Goal: Information Seeking & Learning: Learn about a topic

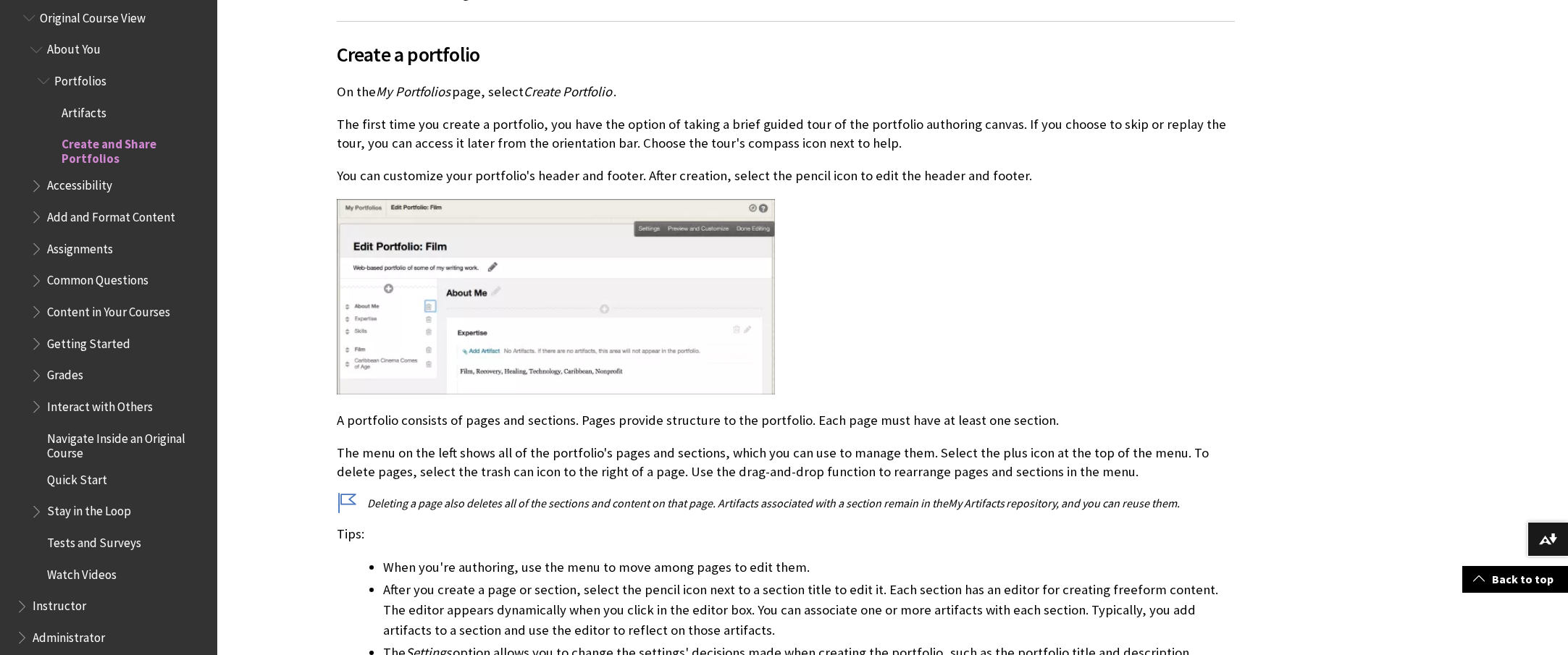
scroll to position [1715, 0]
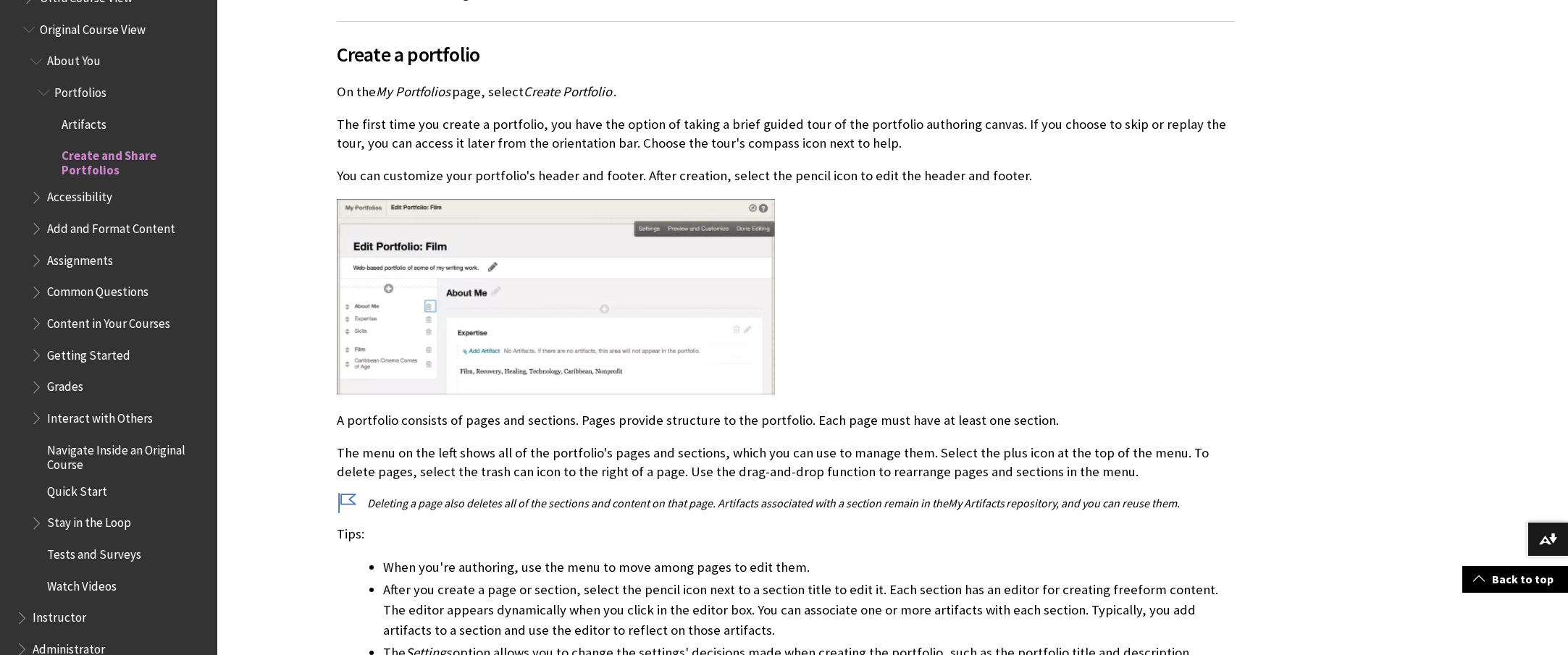
click at [90, 124] on span "Artifacts" at bounding box center [84, 122] width 45 height 20
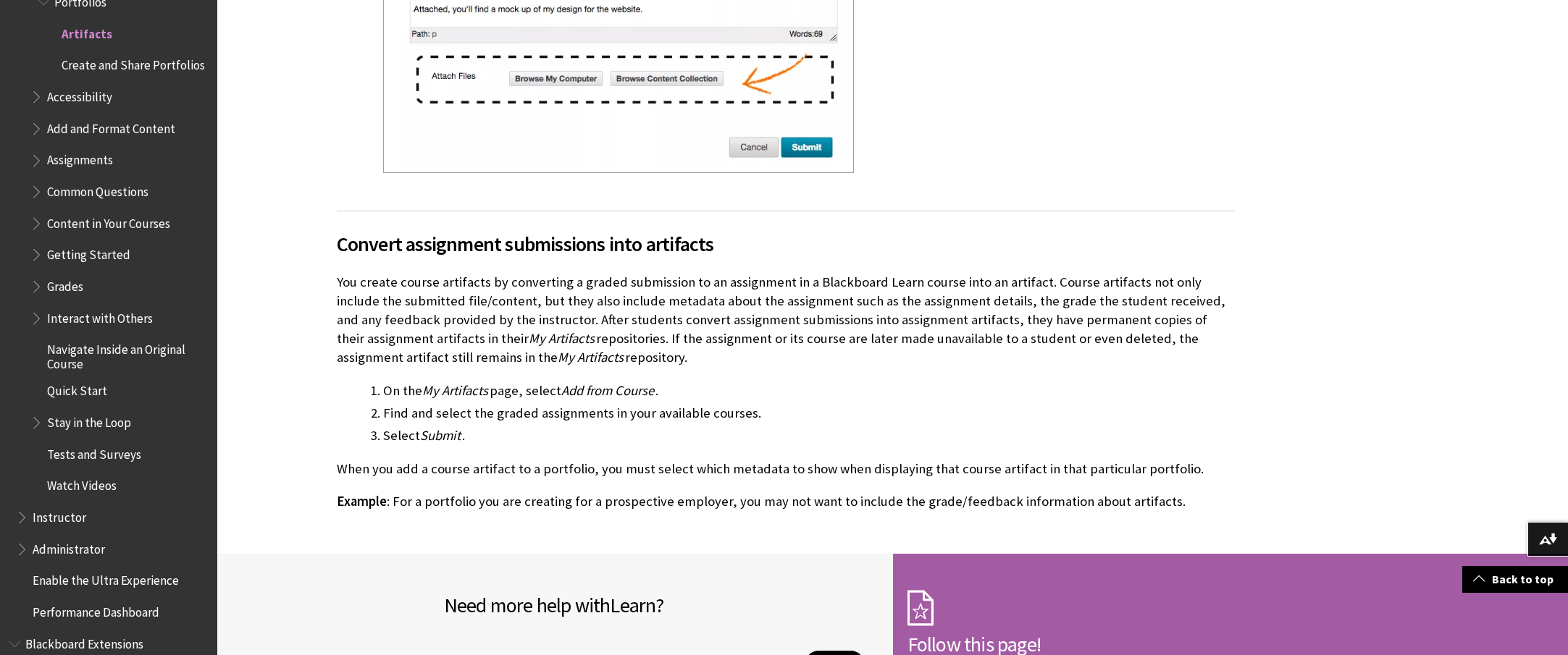
scroll to position [1442, 0]
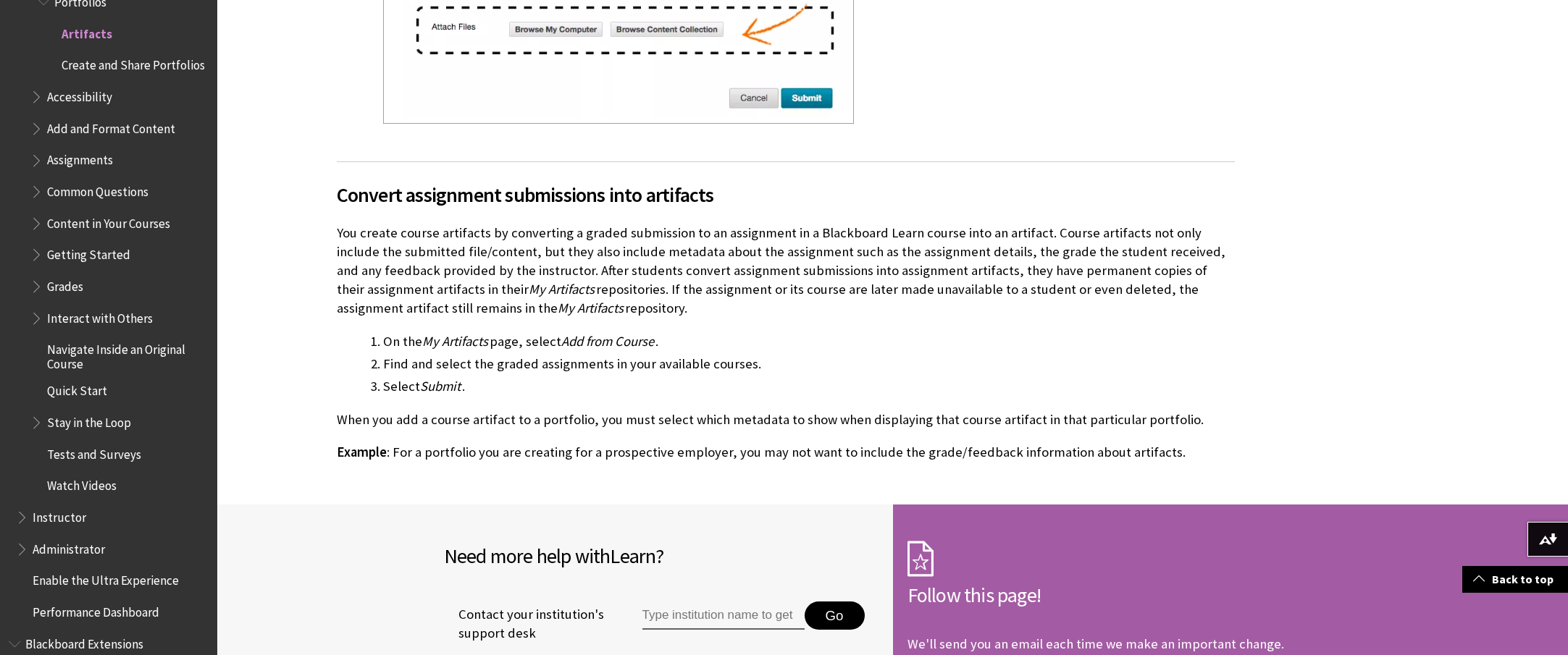
click at [101, 73] on span "Create and Share Portfolios" at bounding box center [133, 63] width 144 height 20
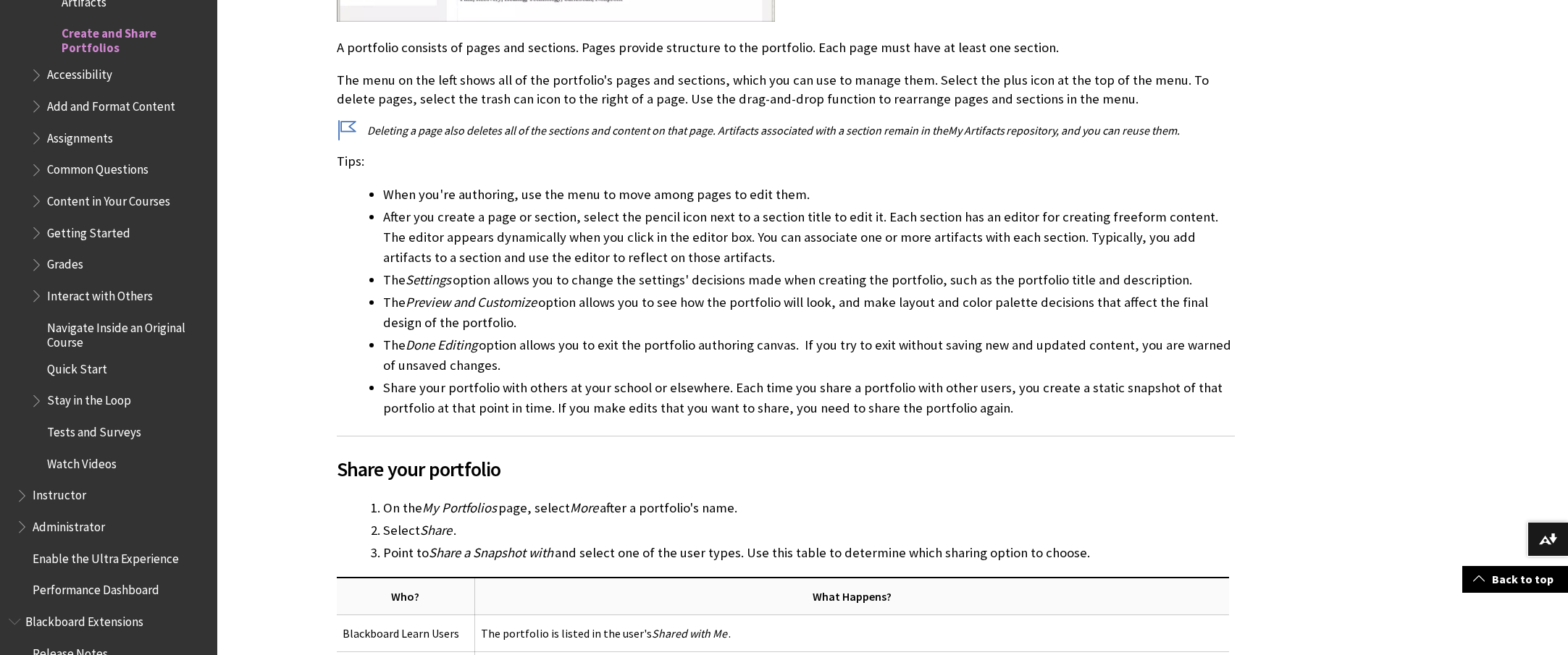
scroll to position [990, 0]
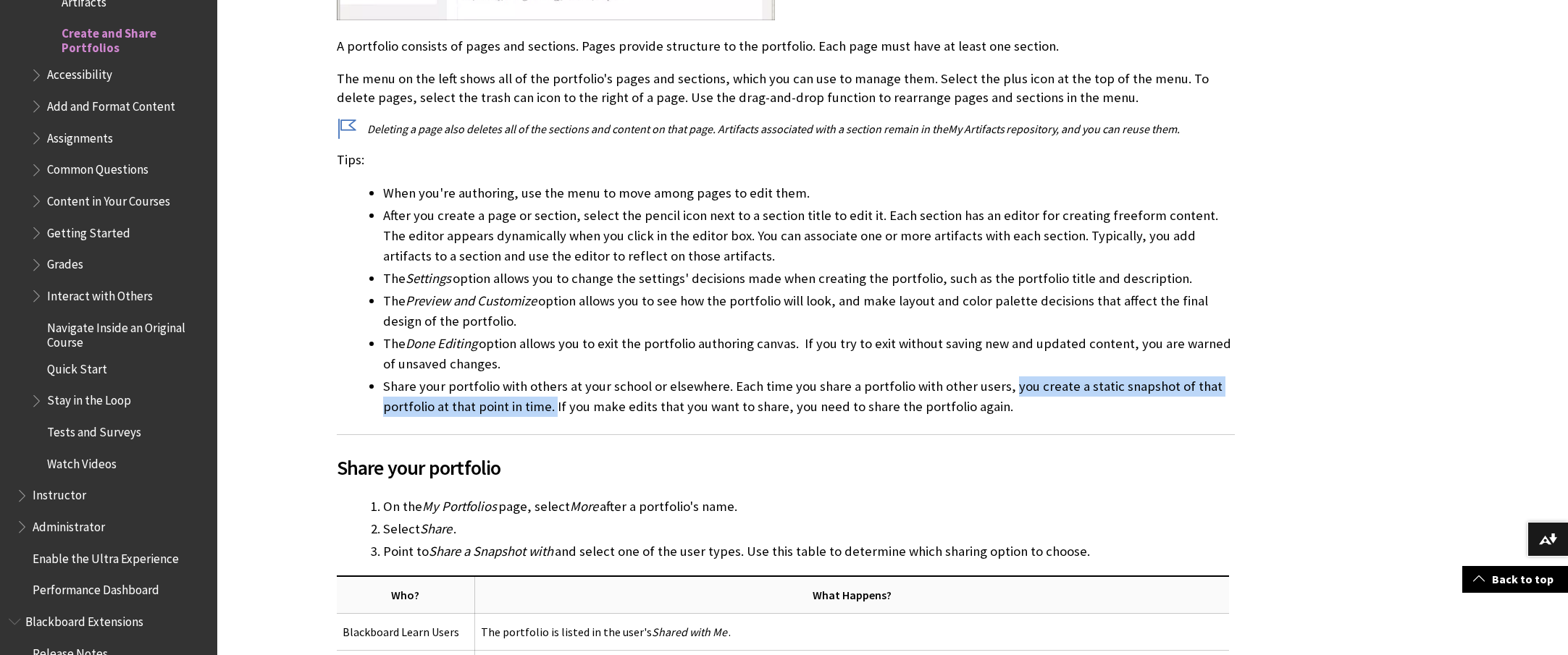
drag, startPoint x: 1014, startPoint y: 453, endPoint x: 563, endPoint y: 471, distance: 451.4
click at [563, 417] on li "Share your portfolio with others at your school or elsewhere. Each time you sha…" at bounding box center [809, 396] width 851 height 41
copy li "you create a static snapshot of that portfolio at that point in time."
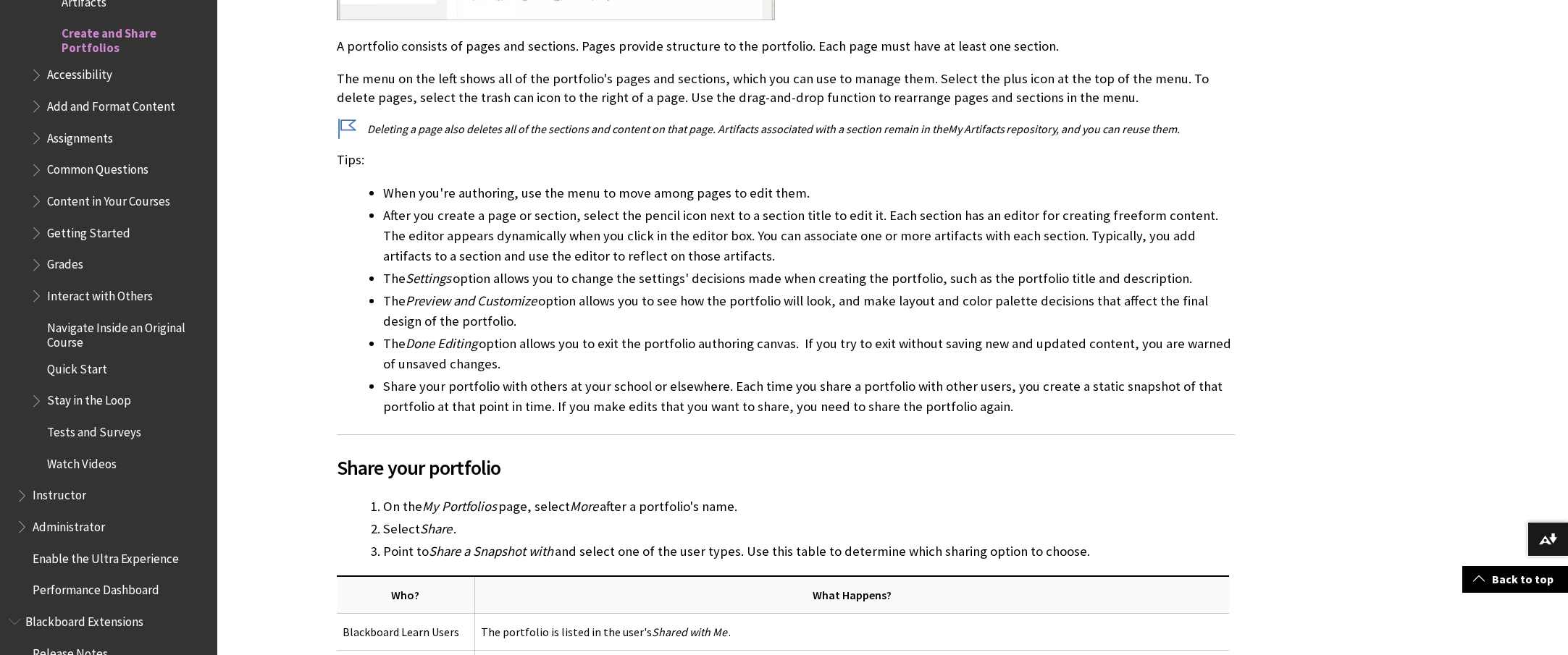
click at [780, 417] on li "Share your portfolio with others at your school or elsewhere. Each time you sha…" at bounding box center [809, 396] width 851 height 41
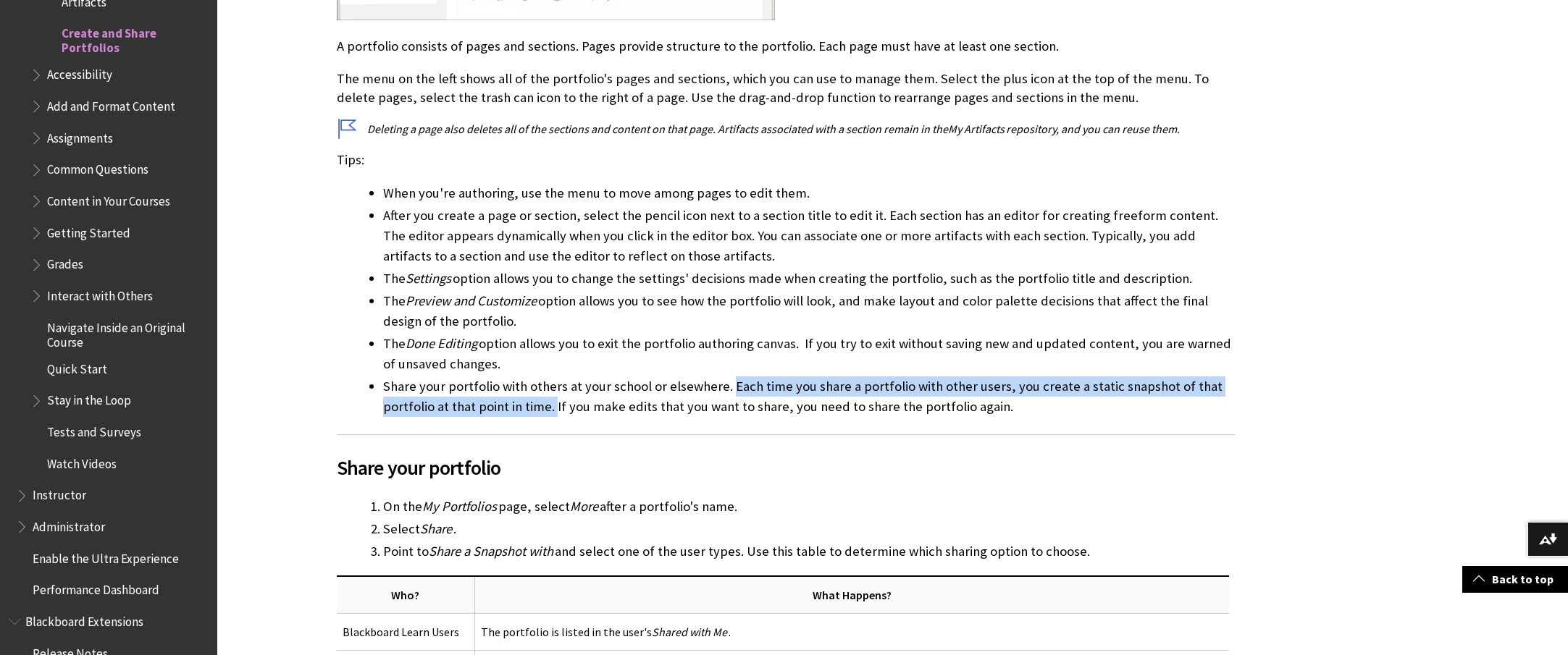
drag, startPoint x: 740, startPoint y: 453, endPoint x: 567, endPoint y: 472, distance: 174.0
click at [566, 417] on li "Share your portfolio with others at your school or elsewhere. Each time you sha…" at bounding box center [809, 396] width 851 height 41
click at [567, 417] on li "Share your portfolio with others at your school or elsewhere. Each time you sha…" at bounding box center [809, 396] width 851 height 41
drag, startPoint x: 738, startPoint y: 453, endPoint x: 565, endPoint y: 471, distance: 173.9
click at [562, 417] on li "Share your portfolio with others at your school or elsewhere. Each time you sha…" at bounding box center [809, 396] width 851 height 41
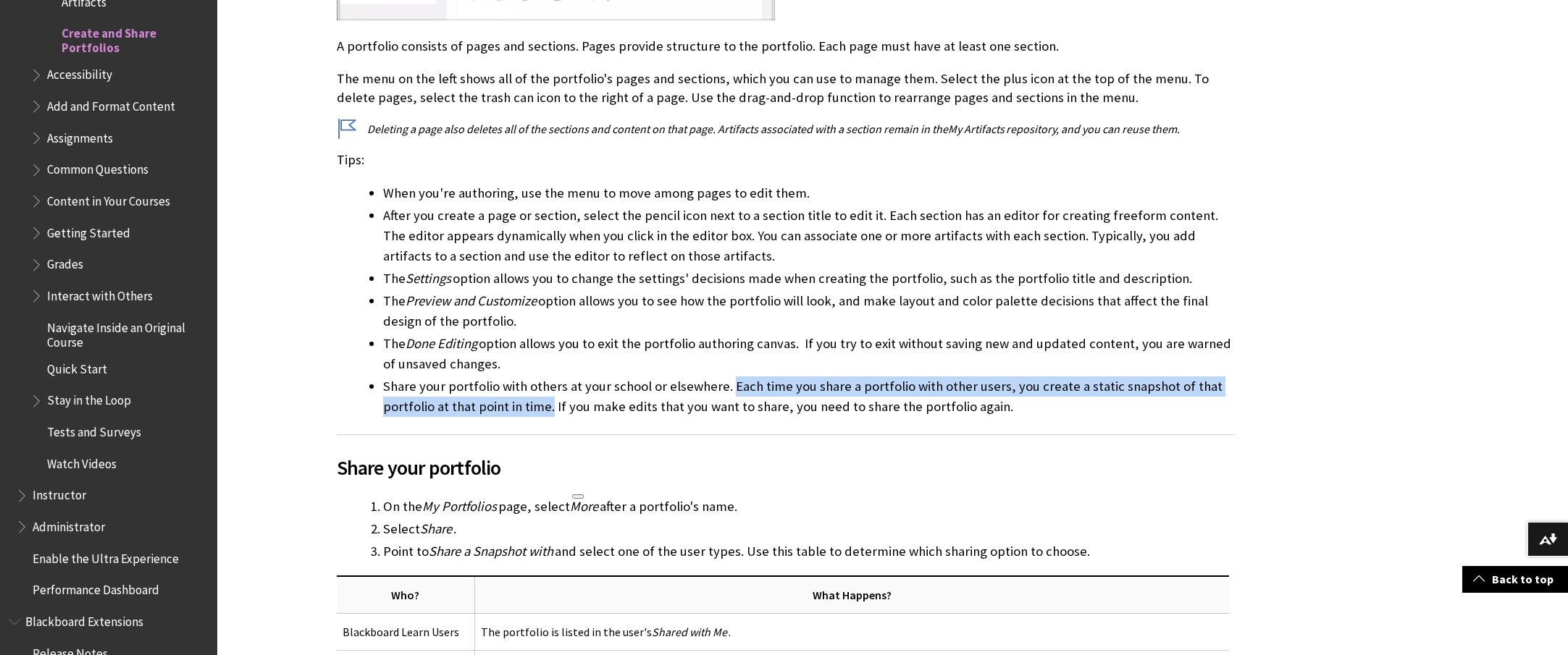
copy li "Each time you share a portfolio with other users, you create a static snapshot …"
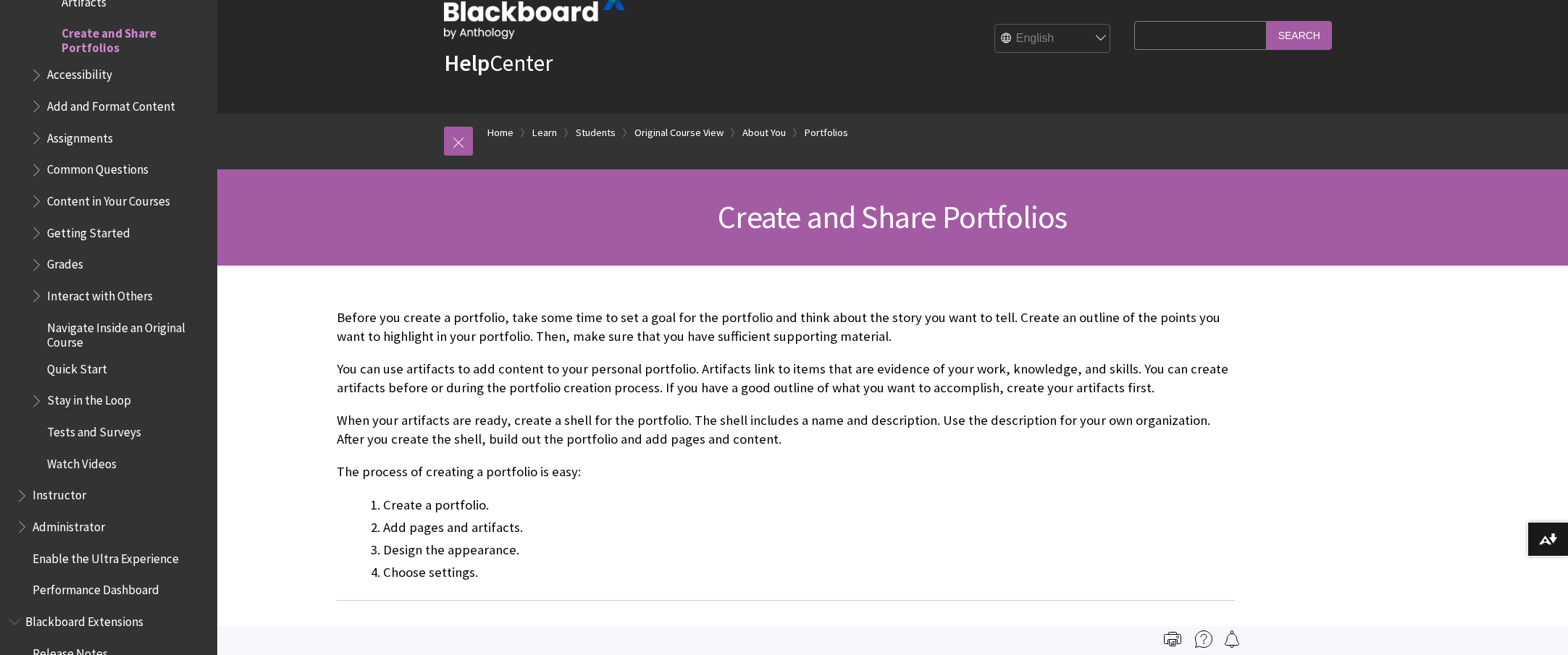
scroll to position [0, 0]
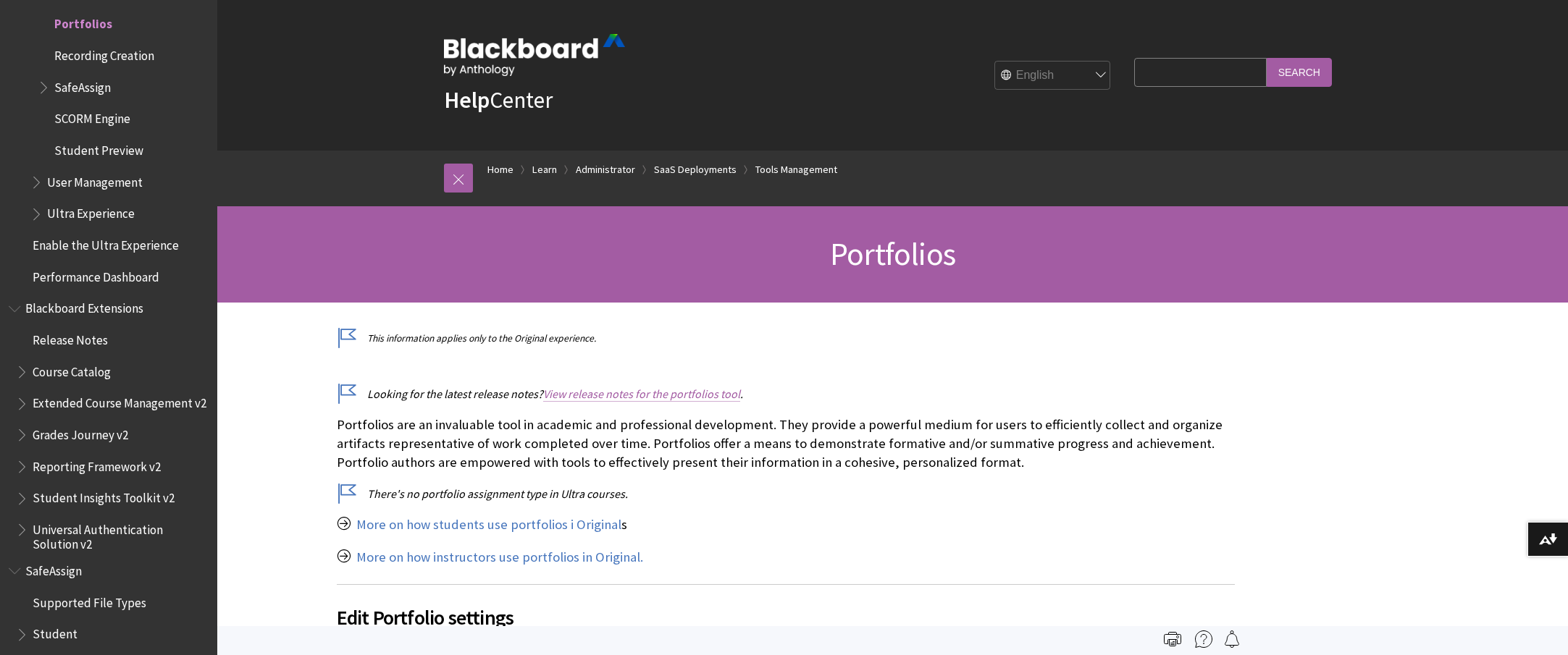
click at [740, 402] on link "View release notes for the portfolios tool" at bounding box center [641, 394] width 197 height 15
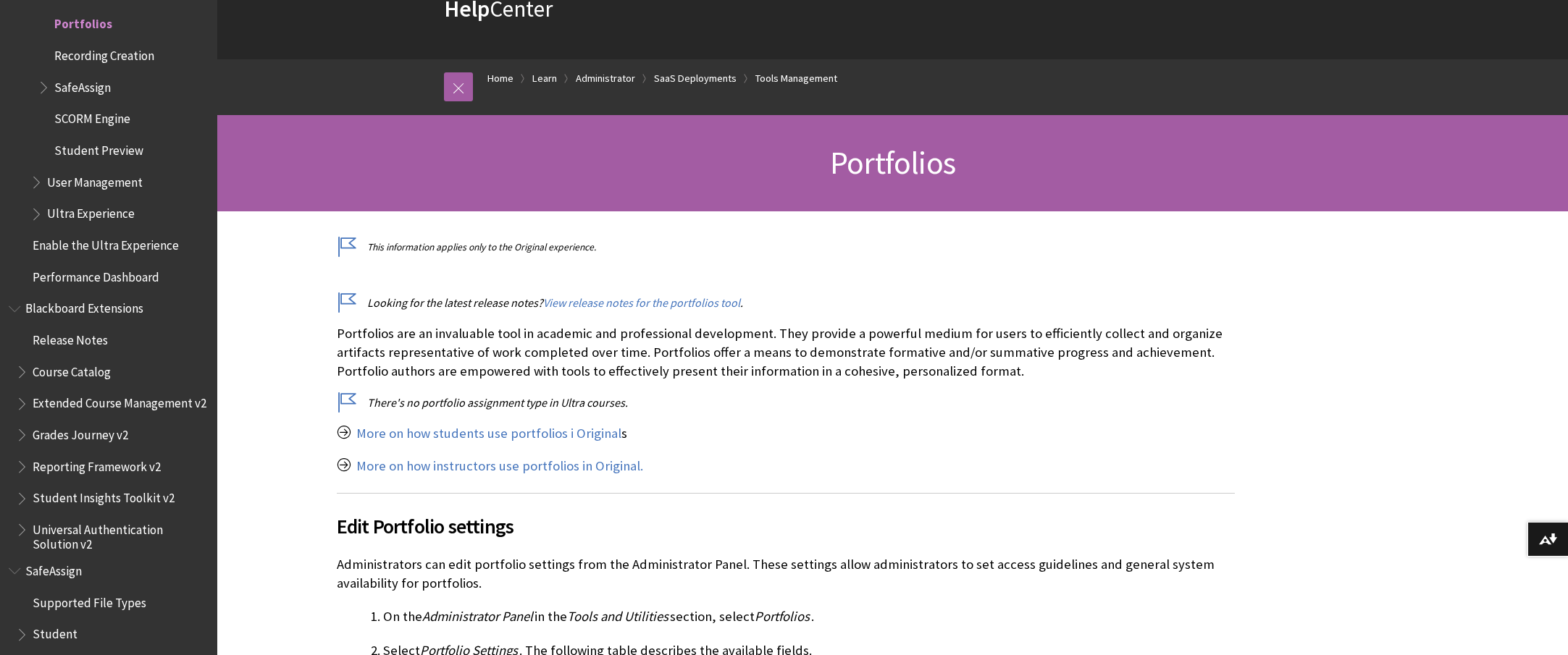
scroll to position [95, 0]
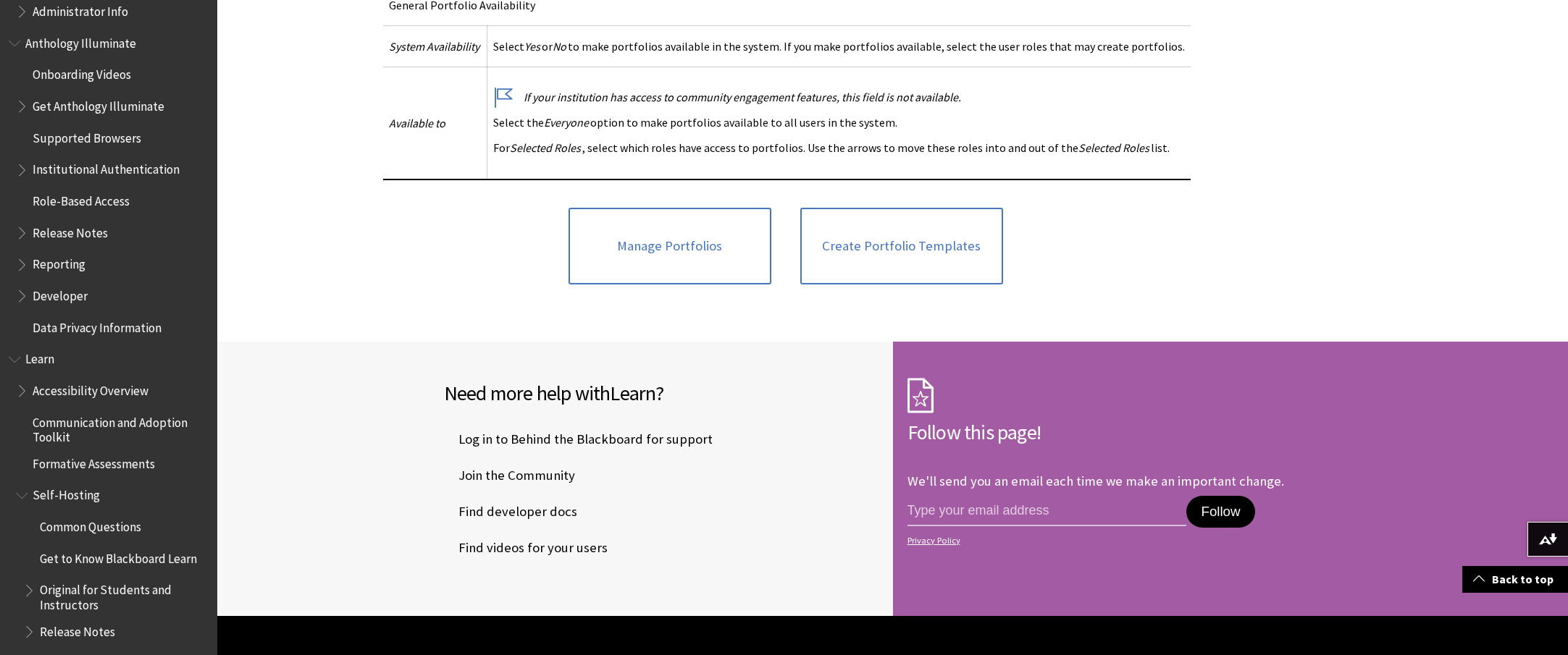
scroll to position [792, 0]
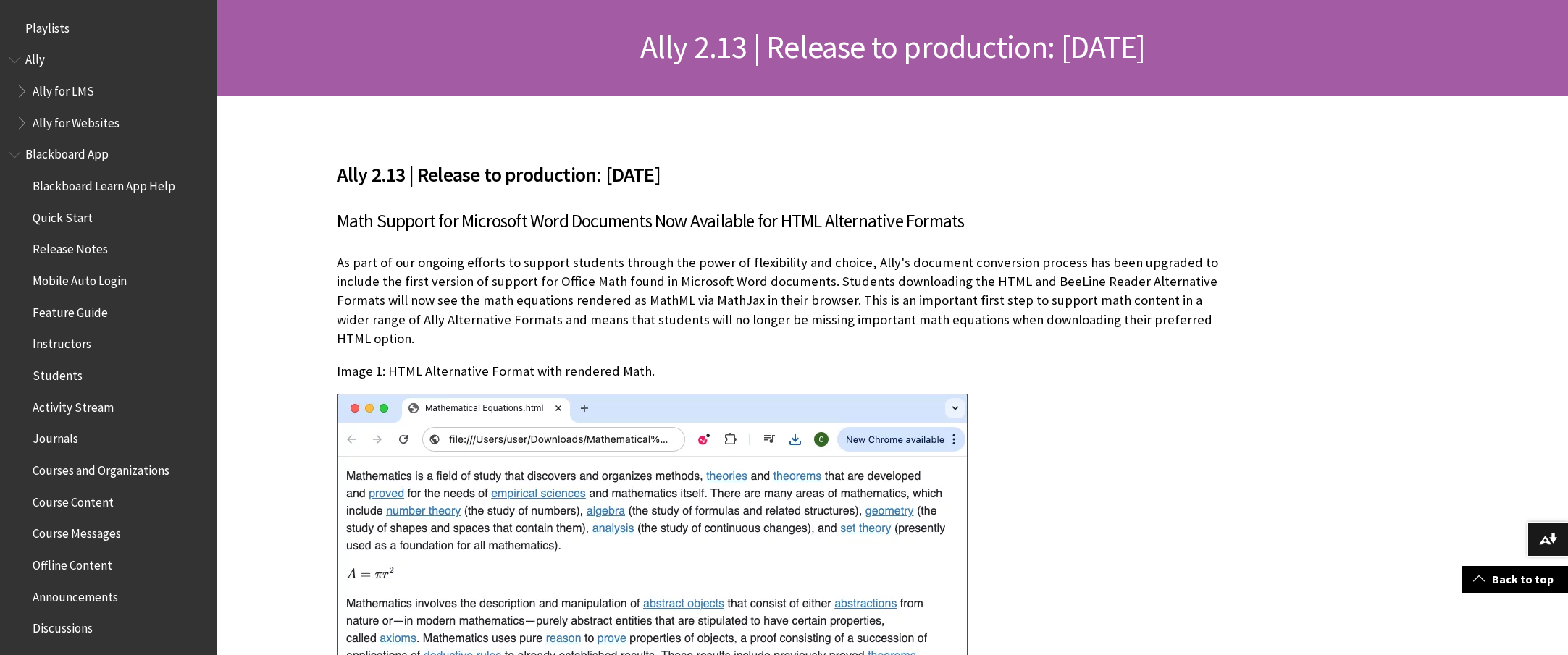
click at [286, 337] on div "Ally 2.13 | Release to production: March 19, 2025 Image 1: HTML Alternative For…" at bounding box center [786, 617] width 1137 height 1043
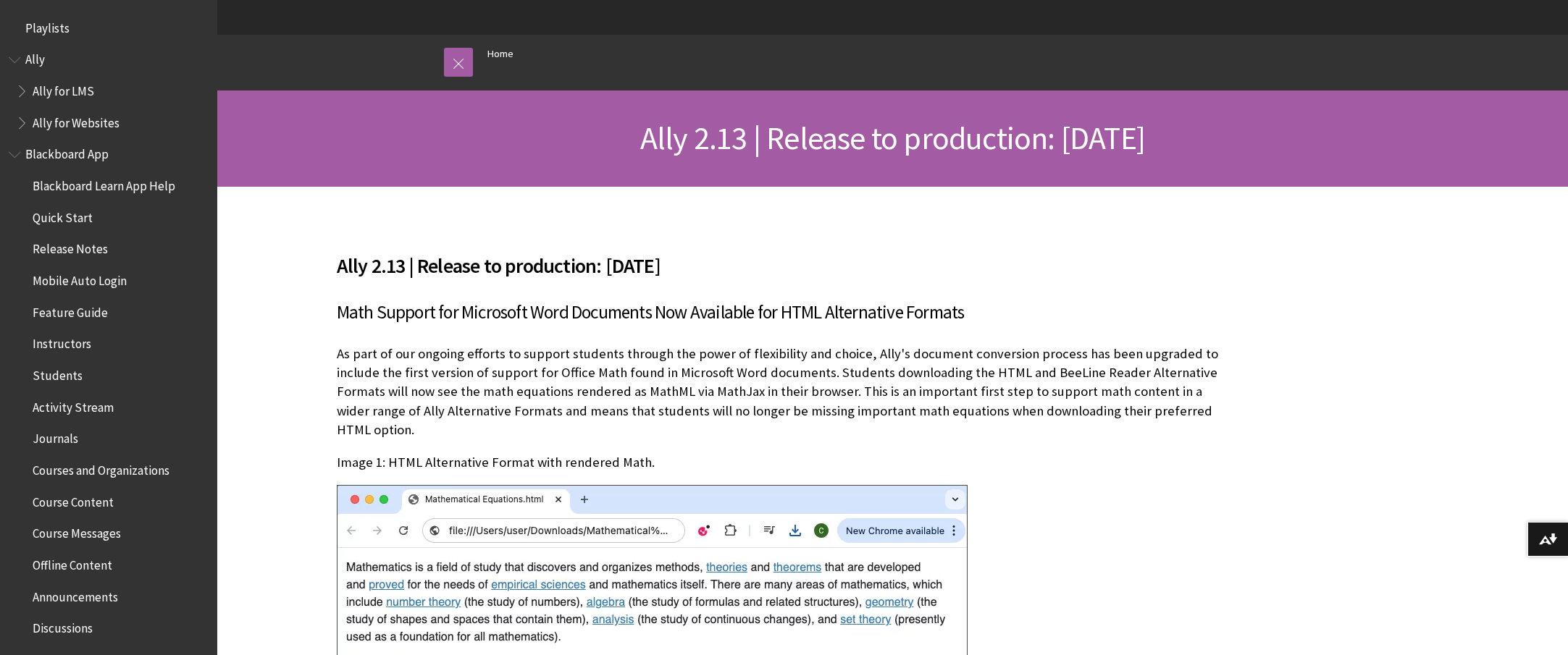
scroll to position [127, 0]
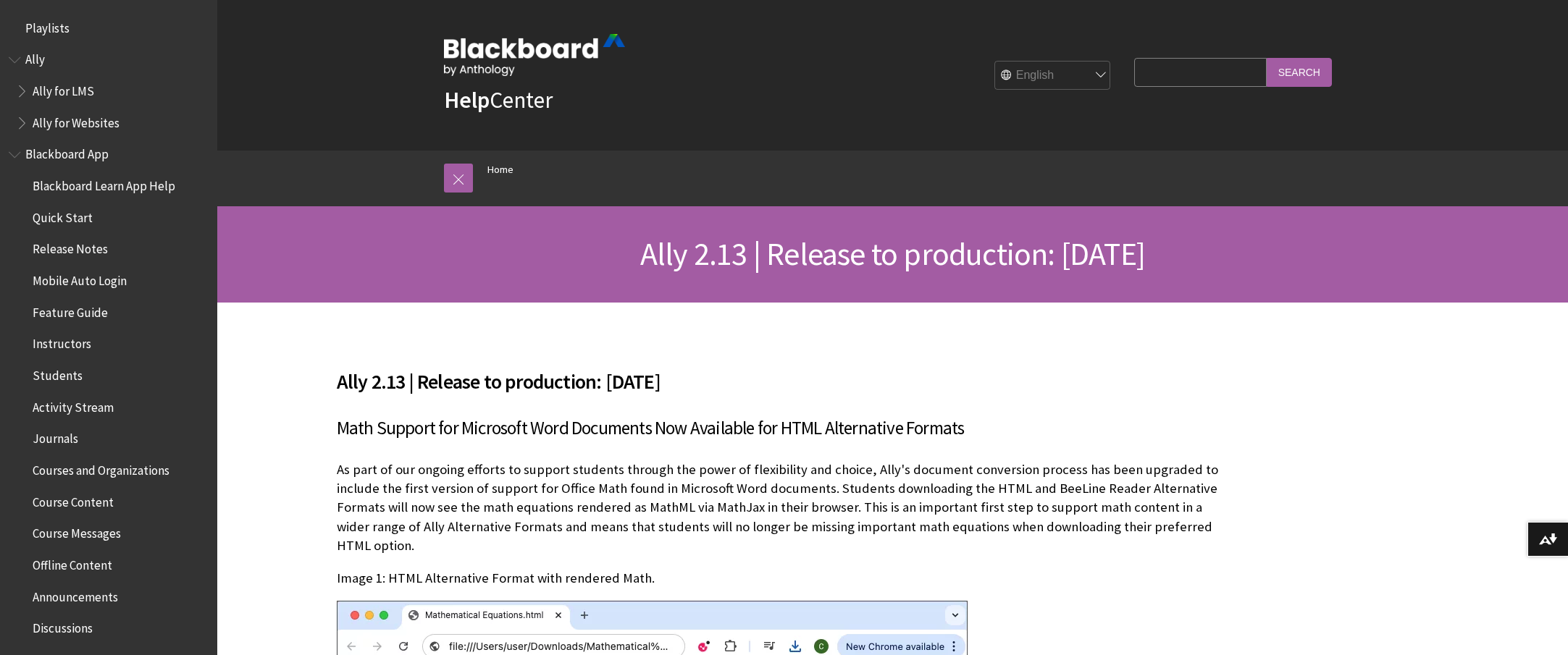
click at [391, 442] on h3 "Math Support for Microsoft Word Documents Now Available for HTML Alternative Fo…" at bounding box center [786, 428] width 898 height 27
click at [353, 442] on h3 "Math Support for Microsoft Word Documents Now Available for HTML Alternative Fo…" at bounding box center [786, 428] width 898 height 27
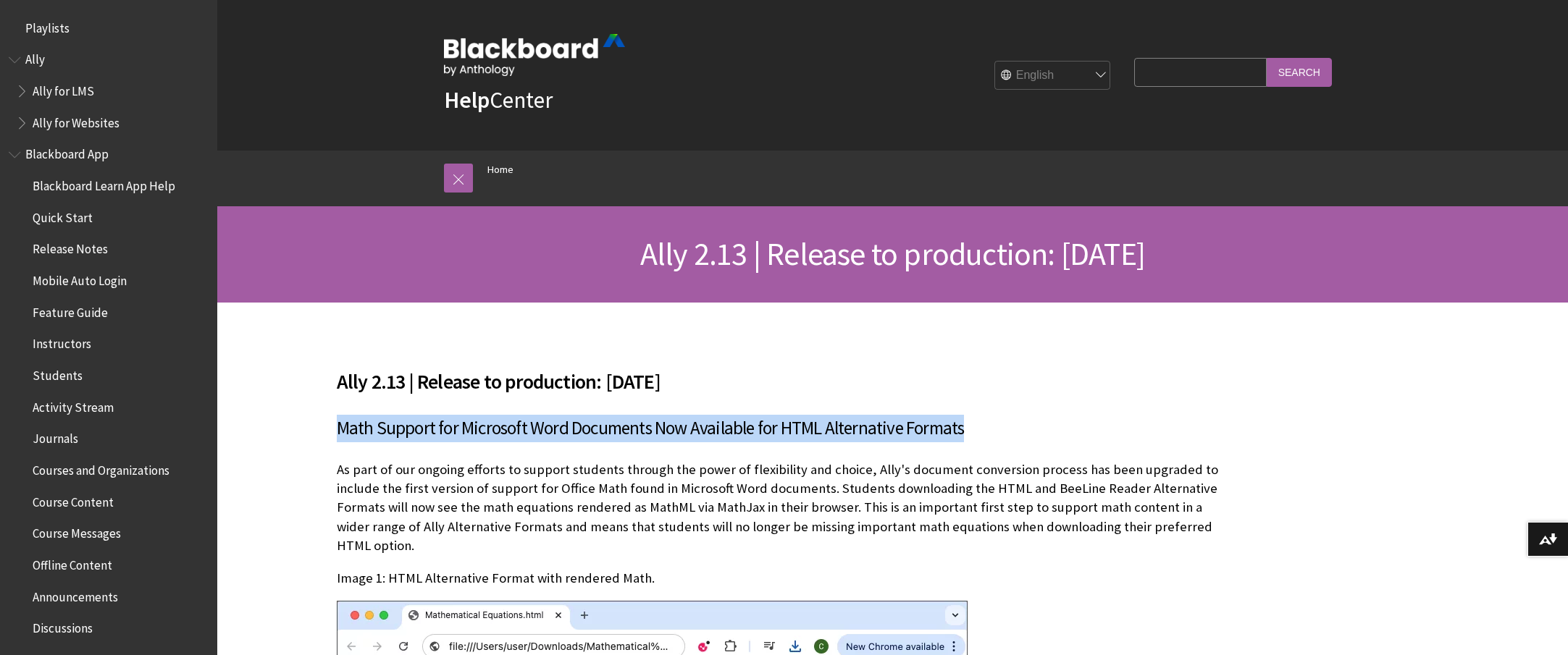
drag, startPoint x: 339, startPoint y: 477, endPoint x: 1118, endPoint y: 483, distance: 779.0
click at [1118, 442] on h3 "Math Support for Microsoft Word Documents Now Available for HTML Alternative Fo…" at bounding box center [786, 428] width 898 height 27
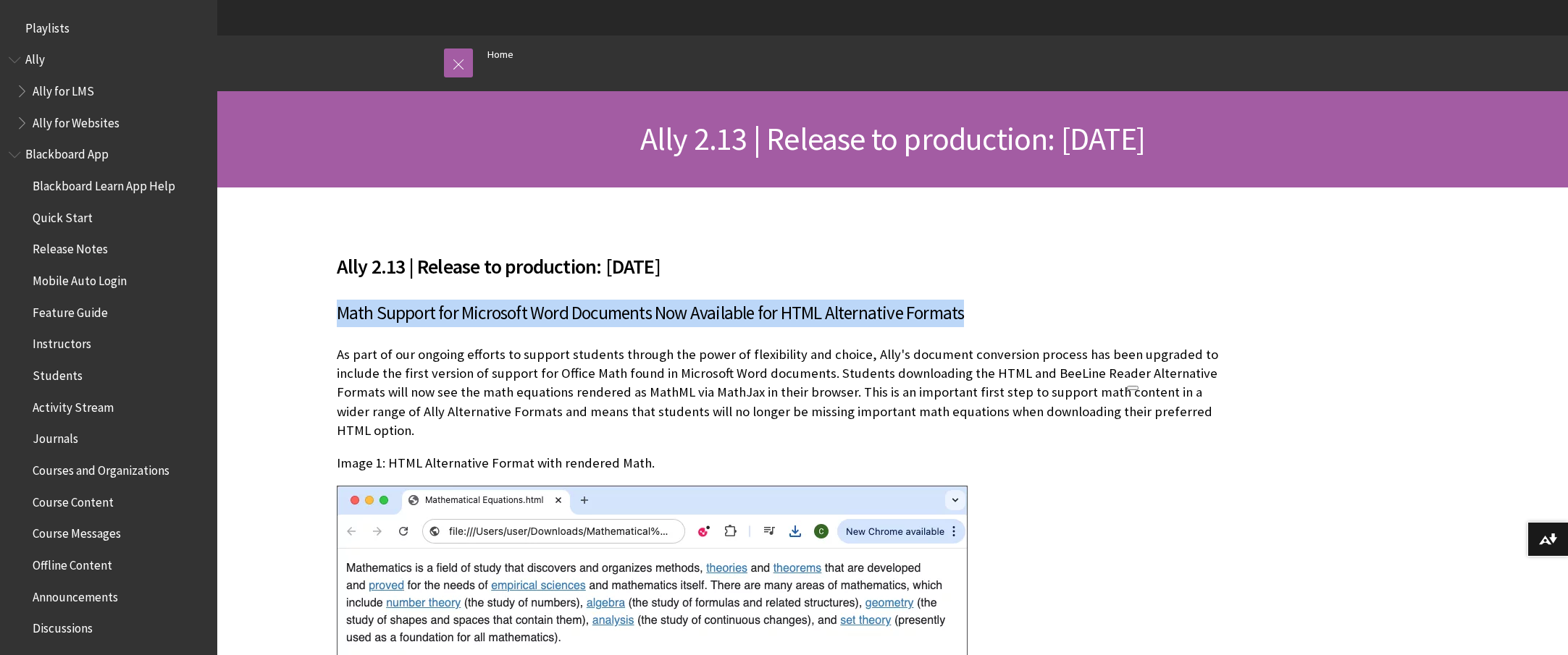
scroll to position [117, 0]
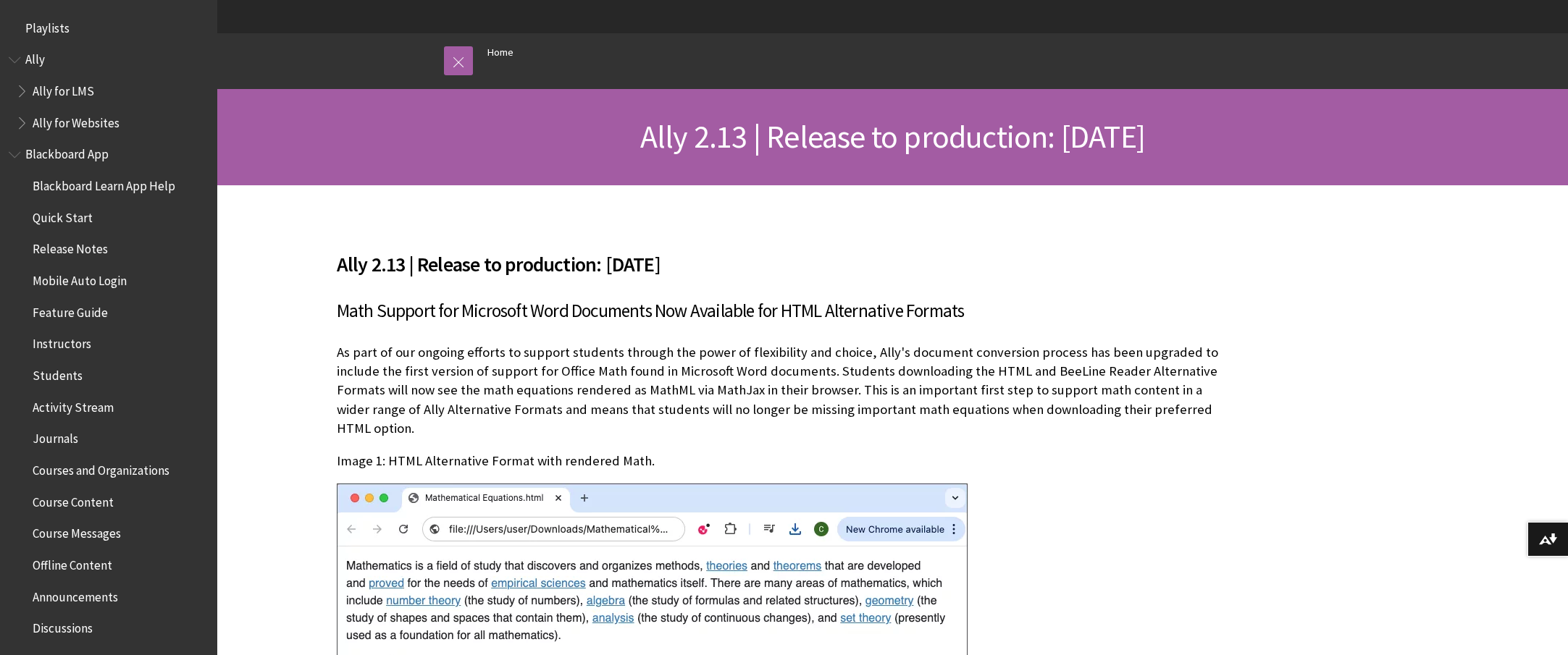
click at [951, 414] on p "As part of our ongoing efforts to support students through the power of flexibi…" at bounding box center [786, 390] width 898 height 95
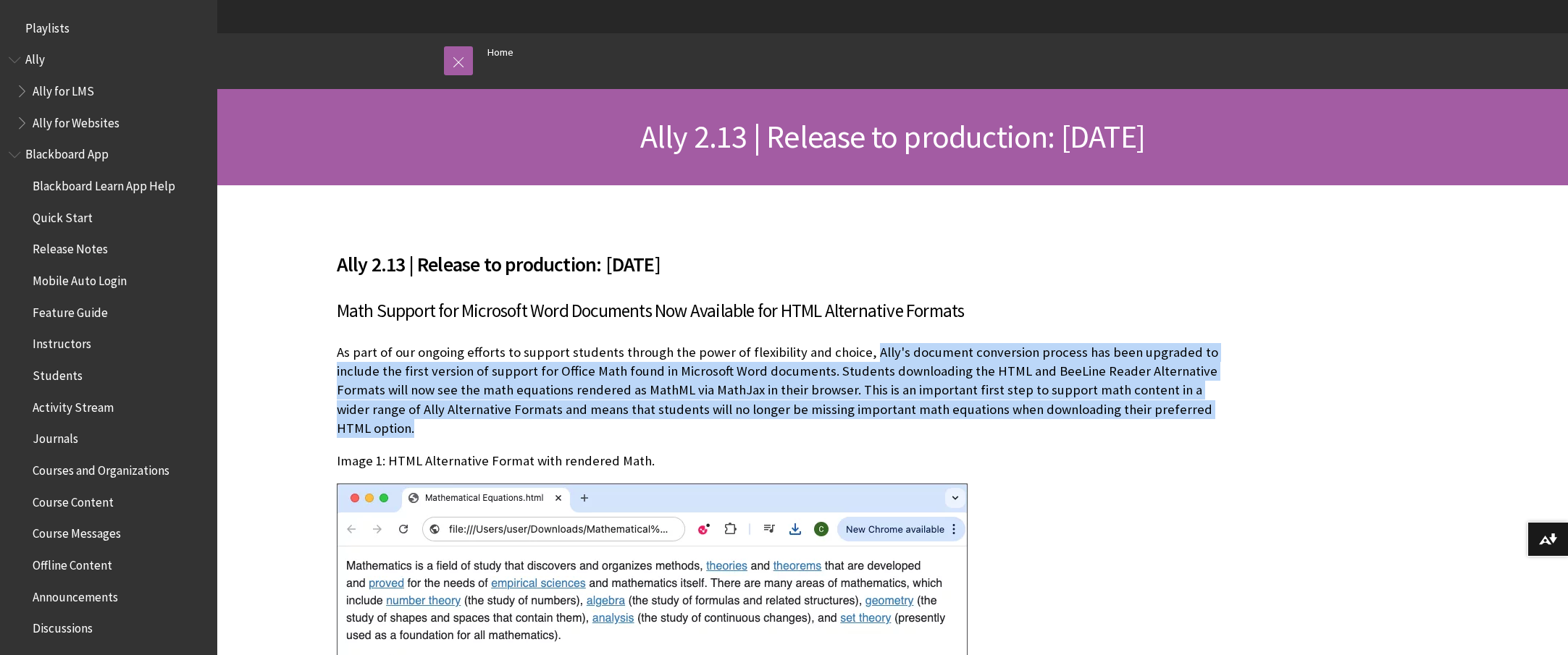
drag, startPoint x: 863, startPoint y: 407, endPoint x: 1158, endPoint y: 469, distance: 301.4
click at [1158, 438] on p "As part of our ongoing efforts to support students through the power of flexibi…" at bounding box center [786, 390] width 898 height 95
copy p "Ally's document conversion process has been upgraded to include the first versi…"
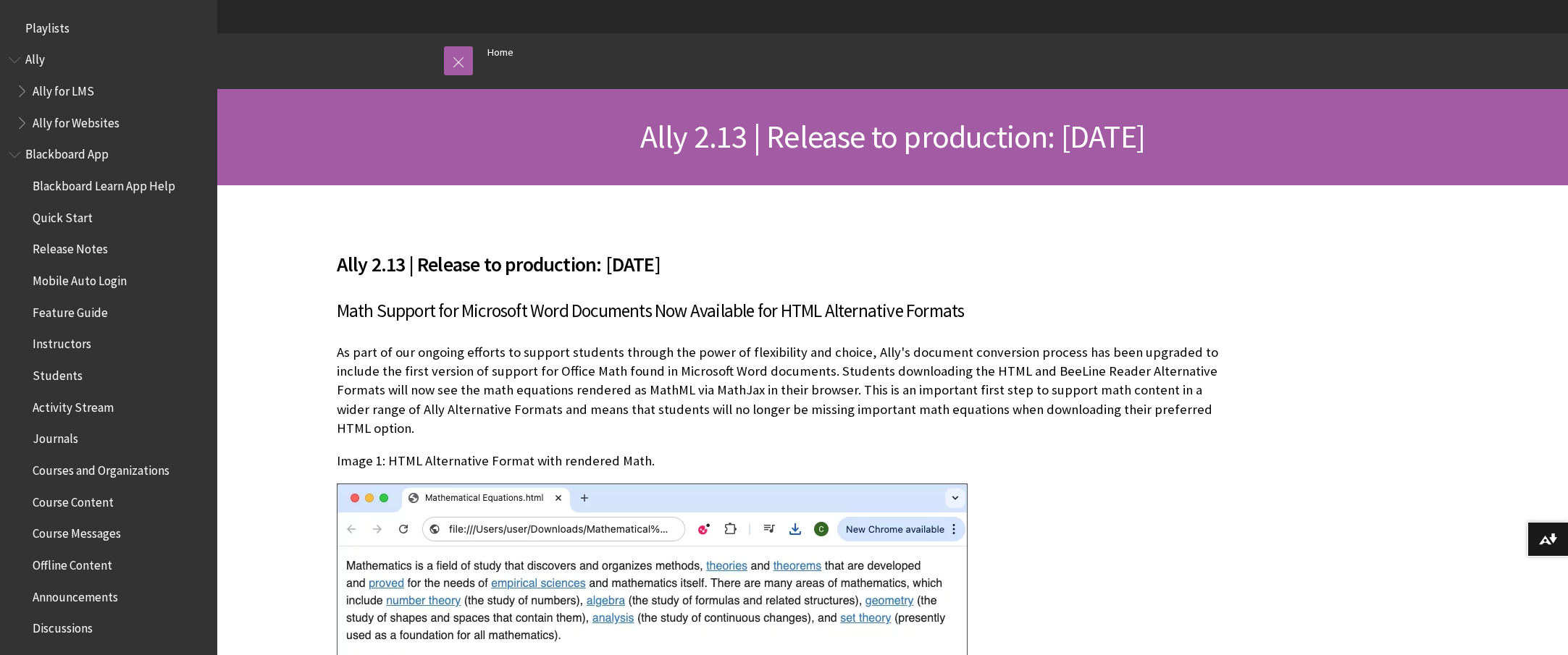
click at [427, 325] on h3 "Math Support for Microsoft Word Documents Now Available for HTML Alternative Fo…" at bounding box center [786, 311] width 898 height 27
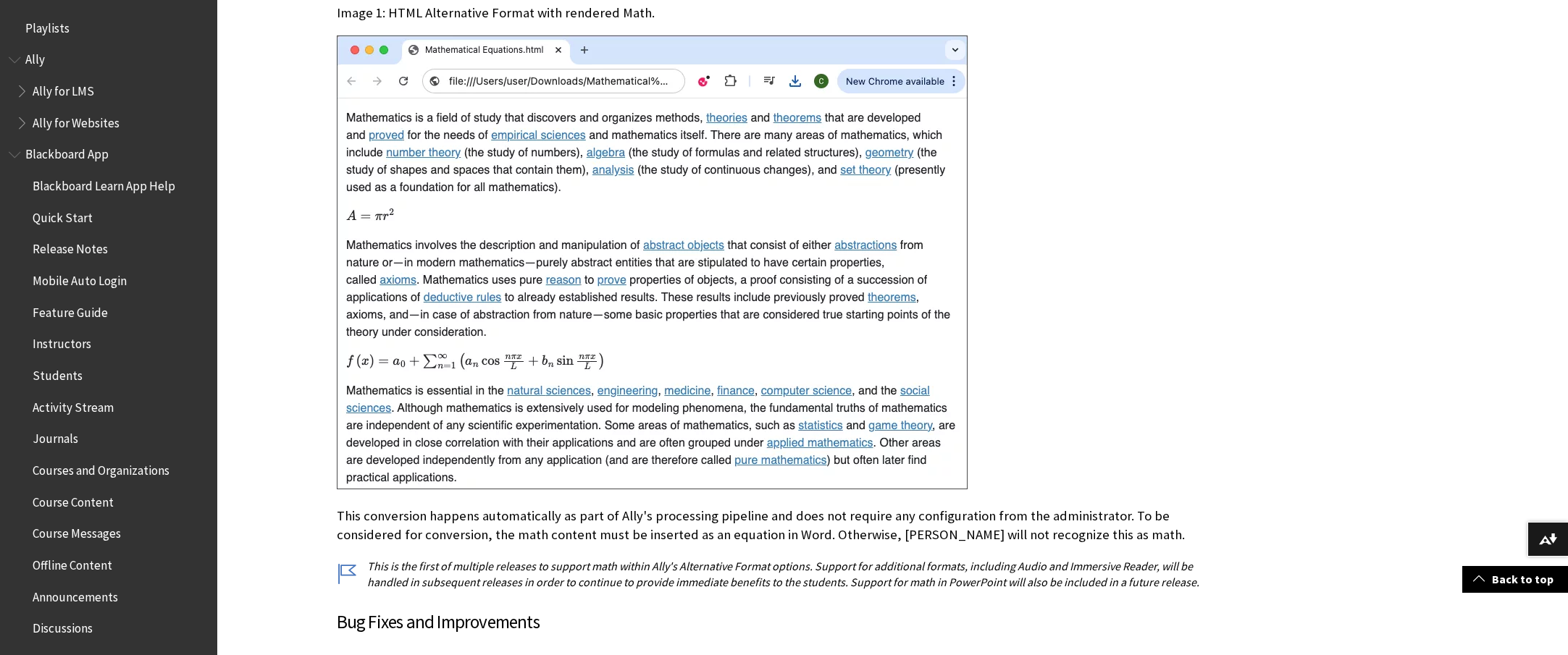
scroll to position [808, 0]
